Goal: Task Accomplishment & Management: Manage account settings

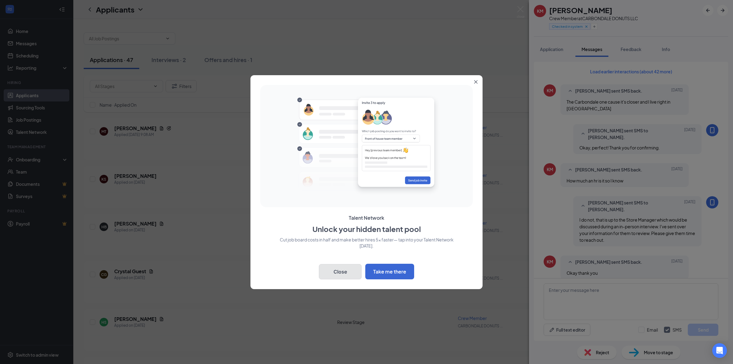
click at [356, 269] on button "Close" at bounding box center [340, 271] width 43 height 15
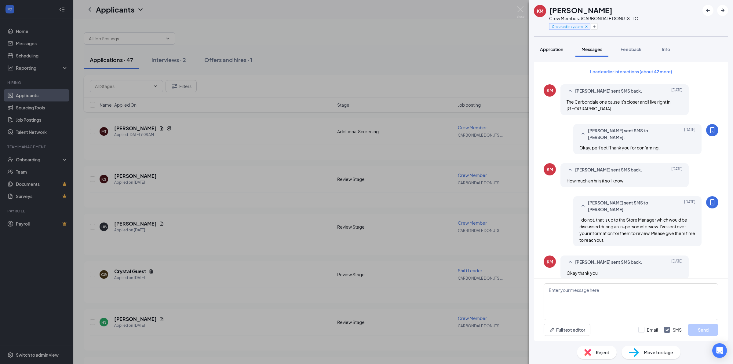
click at [555, 50] on span "Application" at bounding box center [551, 48] width 23 height 5
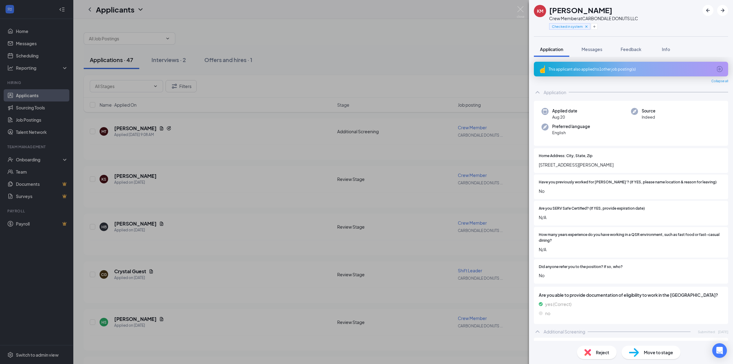
click at [483, 68] on div "KM [PERSON_NAME] Crew Member at CARBONDALE DONUTS LLC Checked in system Applica…" at bounding box center [366, 182] width 733 height 364
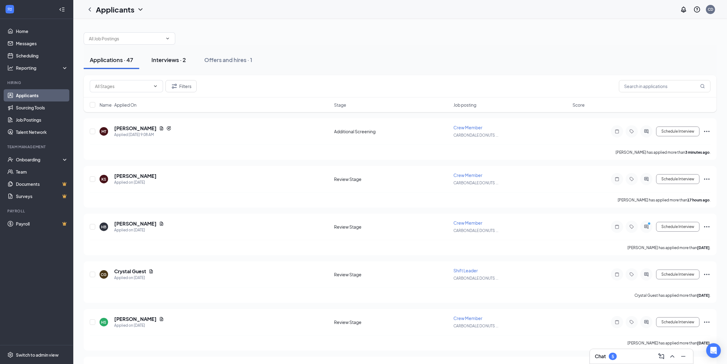
click at [168, 57] on div "Interviews · 2" at bounding box center [168, 60] width 35 height 8
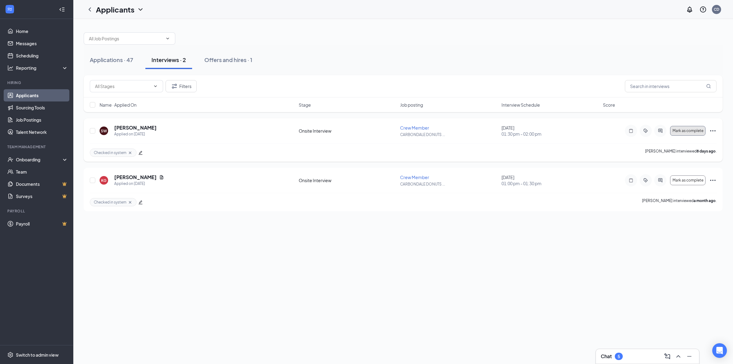
click at [689, 133] on button "Mark as complete" at bounding box center [687, 131] width 35 height 10
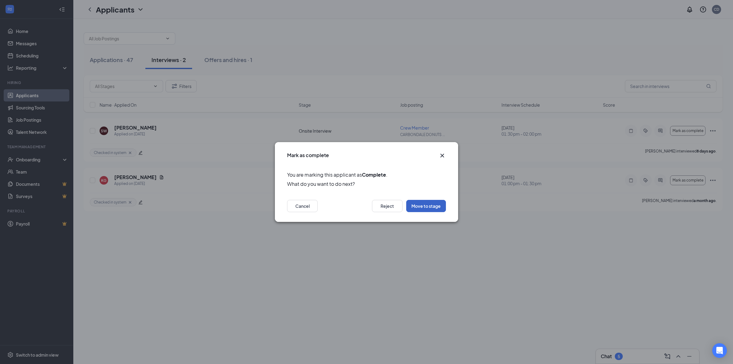
click at [433, 209] on button "Move to stage" at bounding box center [426, 206] width 40 height 12
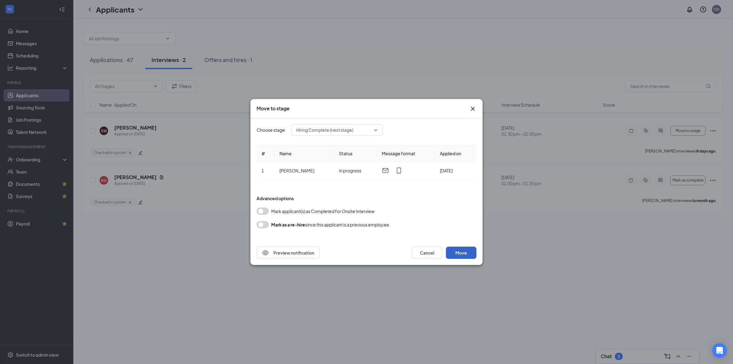
click at [465, 253] on button "Move" at bounding box center [461, 252] width 31 height 12
